Goal: Task Accomplishment & Management: Complete application form

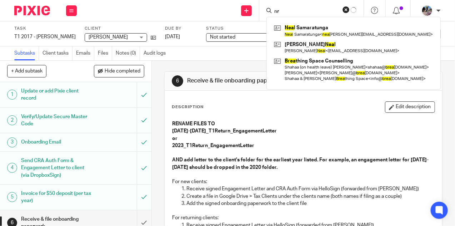
type input "n"
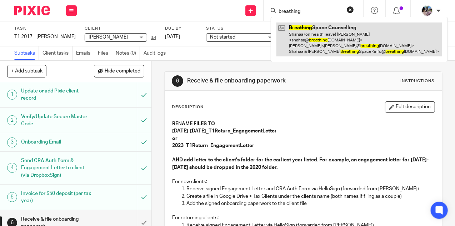
type input "breathing"
click at [338, 41] on link at bounding box center [360, 40] width 166 height 34
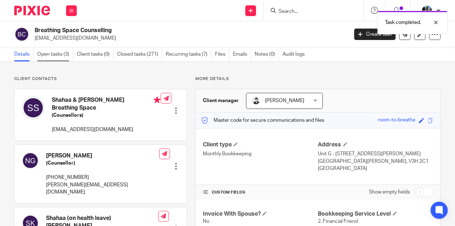
click at [55, 51] on link "Open tasks (3)" at bounding box center [55, 55] width 36 height 14
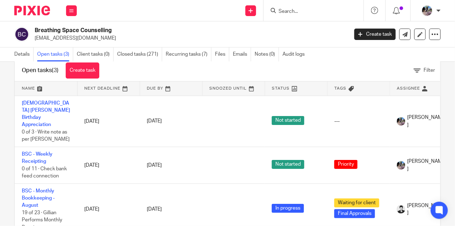
scroll to position [17, 0]
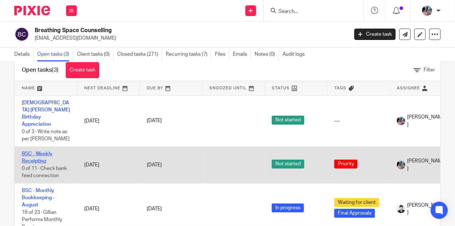
click at [38, 152] on link "BSC - Weekly Receipting" at bounding box center [37, 158] width 31 height 12
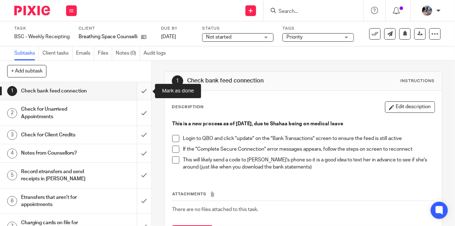
click at [137, 90] on div "1 Check bank feed connection" at bounding box center [76, 91] width 152 height 18
click at [145, 88] on input "submit" at bounding box center [76, 91] width 152 height 18
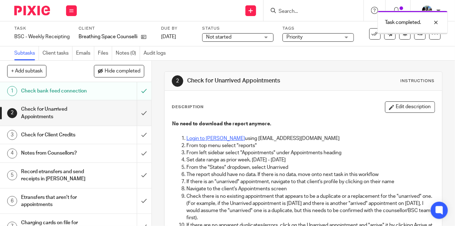
click at [203, 140] on link "Login to Jane" at bounding box center [216, 138] width 59 height 5
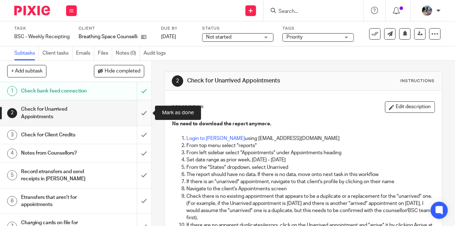
click at [143, 112] on input "submit" at bounding box center [76, 112] width 152 height 25
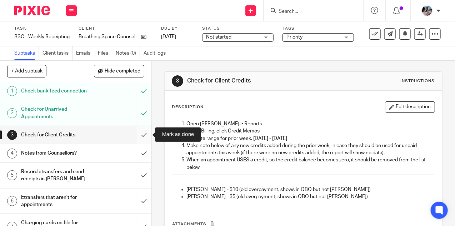
click at [144, 137] on input "submit" at bounding box center [76, 135] width 152 height 18
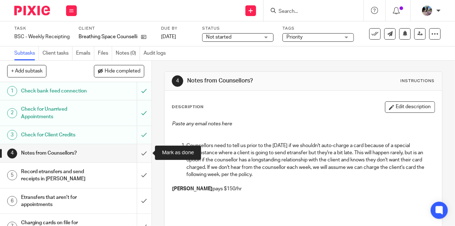
click at [142, 152] on input "submit" at bounding box center [76, 153] width 152 height 18
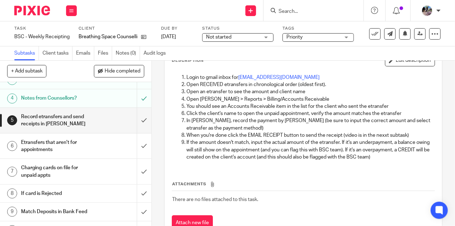
scroll to position [54, 0]
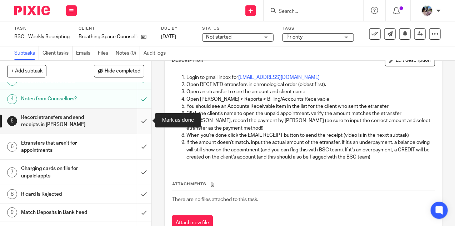
click at [143, 120] on input "submit" at bounding box center [76, 121] width 152 height 25
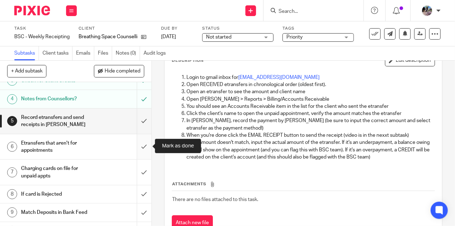
click at [143, 142] on input "submit" at bounding box center [76, 146] width 152 height 25
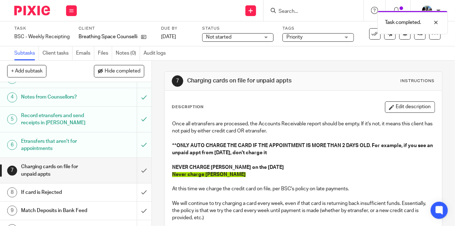
scroll to position [67, 0]
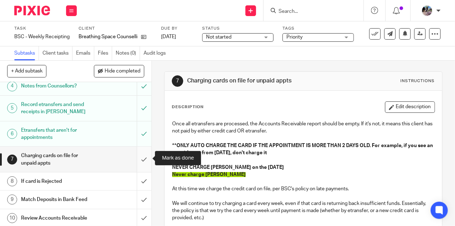
click at [142, 155] on input "submit" at bounding box center [76, 159] width 152 height 25
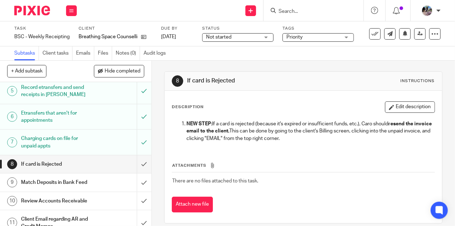
scroll to position [88, 0]
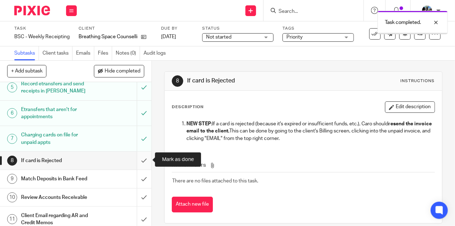
click at [141, 158] on input "submit" at bounding box center [76, 161] width 152 height 18
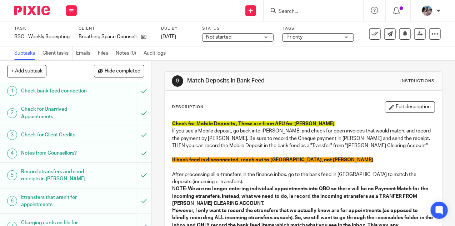
scroll to position [92, 0]
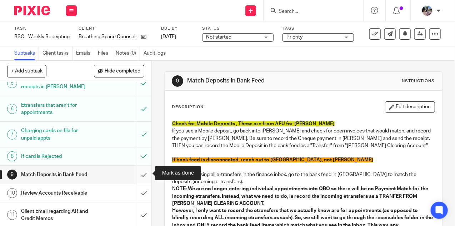
click at [142, 174] on input "submit" at bounding box center [76, 175] width 152 height 18
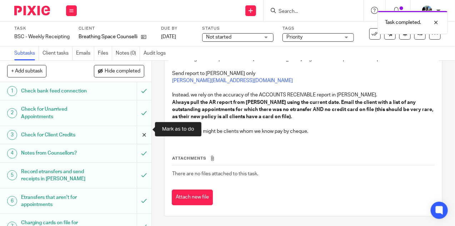
scroll to position [92, 0]
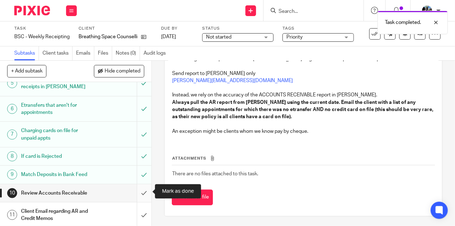
click at [141, 193] on input "submit" at bounding box center [76, 193] width 152 height 18
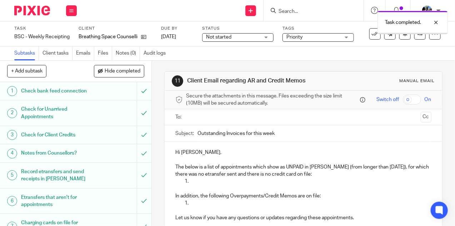
click at [197, 116] on input "text" at bounding box center [303, 117] width 229 height 8
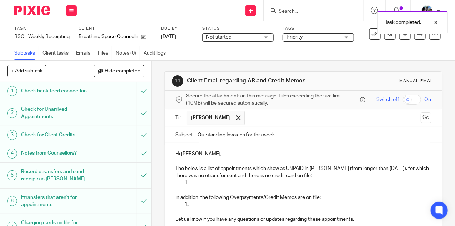
click at [197, 183] on p at bounding box center [311, 182] width 242 height 7
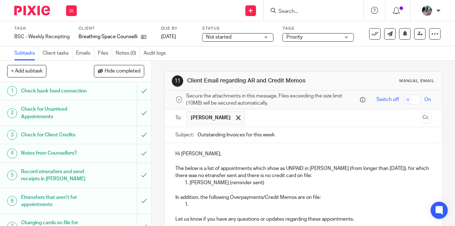
click at [213, 154] on p "Hi [PERSON_NAME]," at bounding box center [303, 153] width 256 height 7
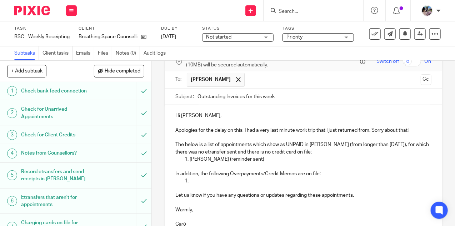
scroll to position [39, 0]
drag, startPoint x: 192, startPoint y: 178, endPoint x: 180, endPoint y: 176, distance: 11.7
click at [180, 177] on ol at bounding box center [303, 180] width 256 height 7
drag, startPoint x: 197, startPoint y: 181, endPoint x: 172, endPoint y: 171, distance: 27.3
click at [172, 171] on div "Hi [PERSON_NAME], Apologies for the delay on this, I had a very last minute wor…" at bounding box center [304, 169] width 278 height 128
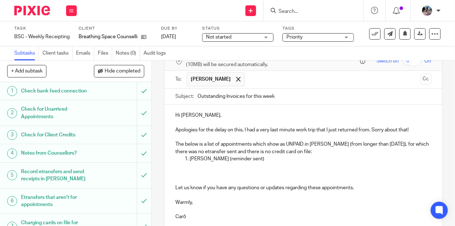
scroll to position [100, 0]
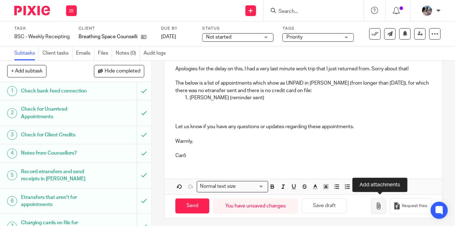
click at [377, 204] on icon "button" at bounding box center [378, 206] width 7 height 7
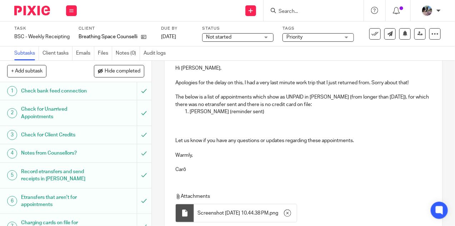
scroll to position [76, 0]
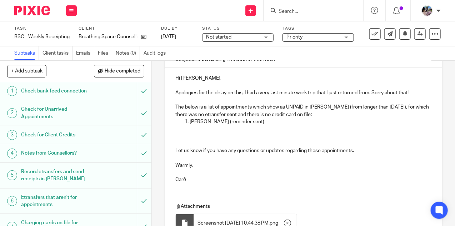
click at [283, 125] on p at bounding box center [303, 132] width 256 height 15
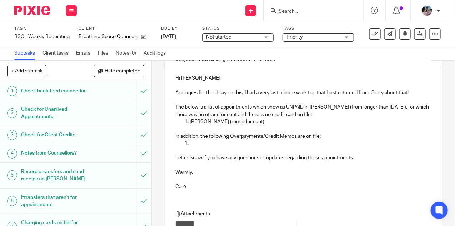
click at [280, 140] on p at bounding box center [311, 143] width 242 height 7
drag, startPoint x: 197, startPoint y: 143, endPoint x: 174, endPoint y: 133, distance: 24.6
click at [174, 133] on div "Hi [PERSON_NAME], Apologies for the delay on this, I had a very last minute wor…" at bounding box center [304, 132] width 278 height 128
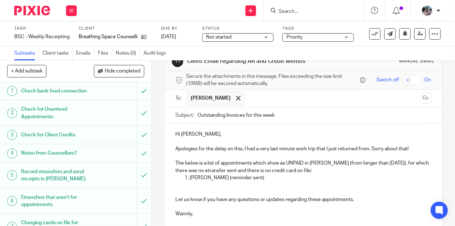
scroll to position [133, 0]
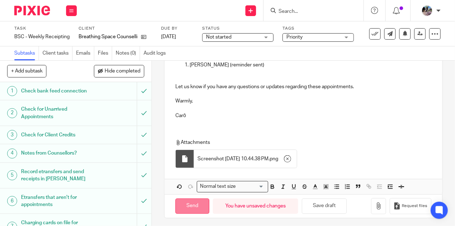
click at [184, 206] on input "Send" at bounding box center [192, 206] width 34 height 15
type input "Sent"
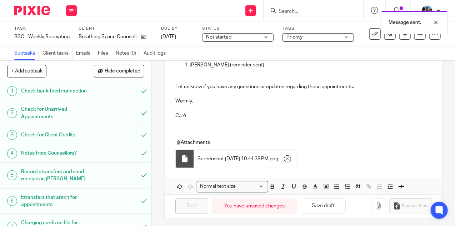
scroll to position [92, 0]
